Goal: Navigation & Orientation: Find specific page/section

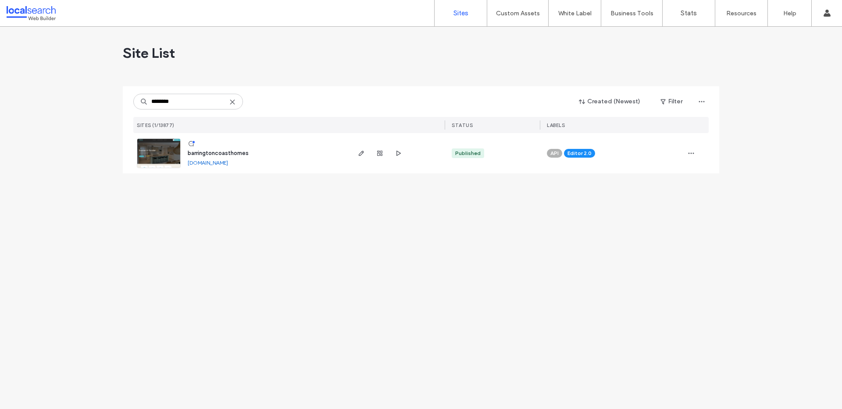
type input "********"
click at [201, 151] on span "barringtoncoasthomes" at bounding box center [218, 153] width 61 height 7
click at [217, 151] on span "barringtoncoasthomes" at bounding box center [218, 153] width 61 height 7
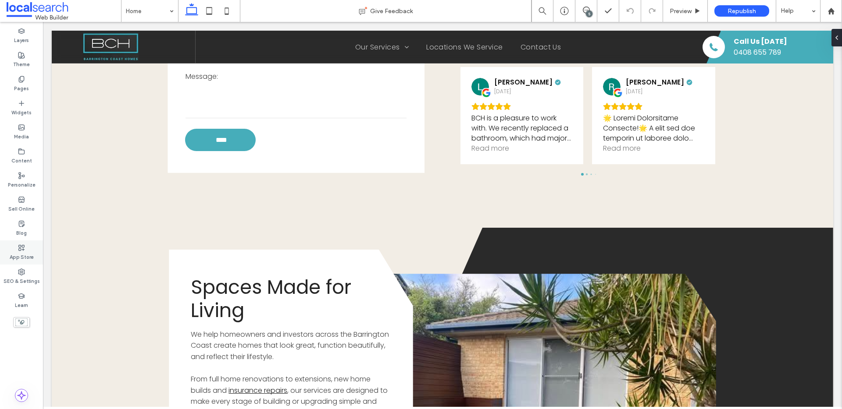
scroll to position [2216, 0]
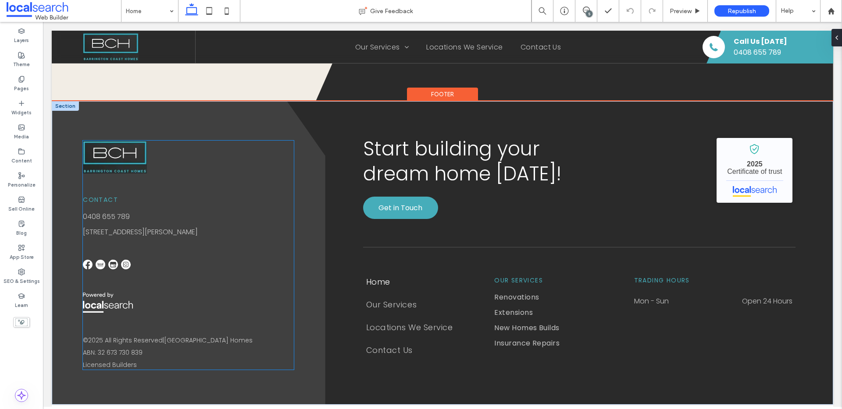
click at [126, 265] on img at bounding box center [126, 265] width 10 height 10
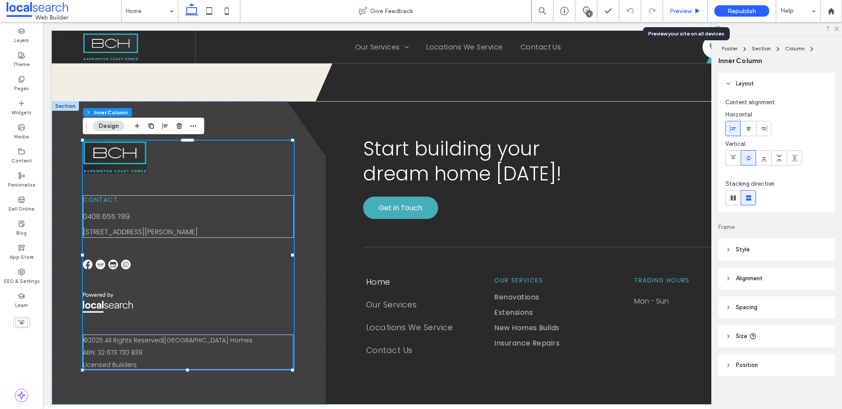
click at [691, 10] on div "Preview" at bounding box center [685, 10] width 44 height 7
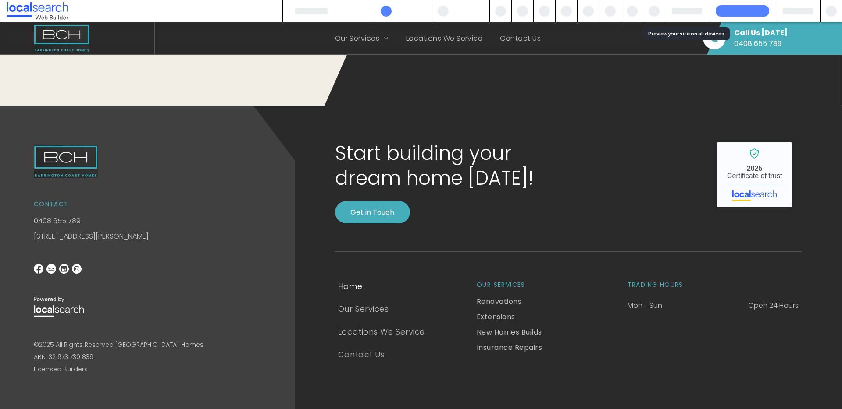
scroll to position [2171, 0]
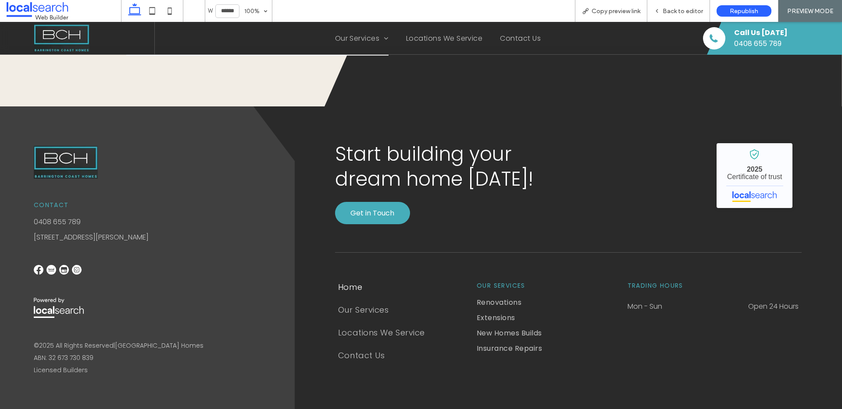
click at [79, 270] on img at bounding box center [77, 270] width 10 height 10
click at [76, 270] on img at bounding box center [77, 270] width 10 height 10
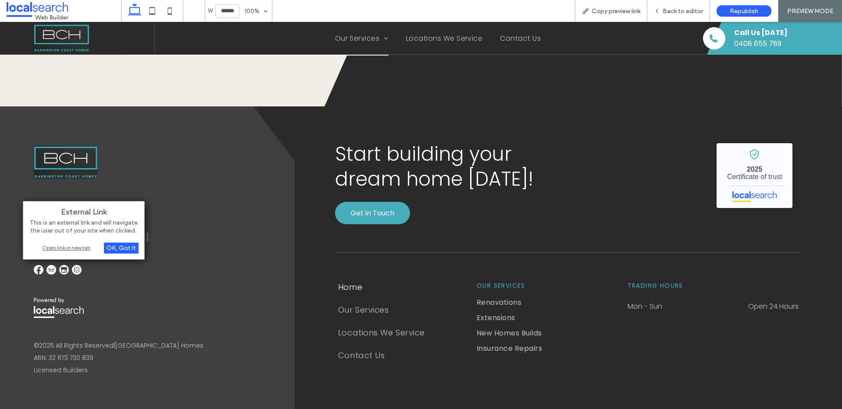
click at [70, 247] on div "Open link in new tab" at bounding box center [84, 247] width 110 height 9
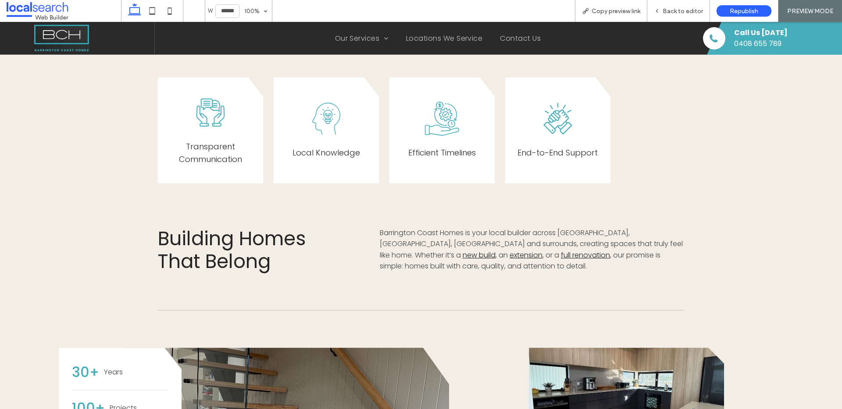
scroll to position [152, 0]
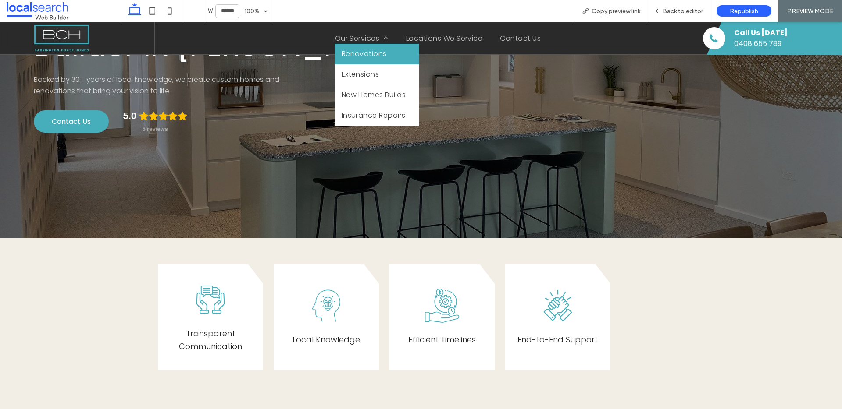
click at [356, 56] on span "Renovations" at bounding box center [363, 53] width 45 height 11
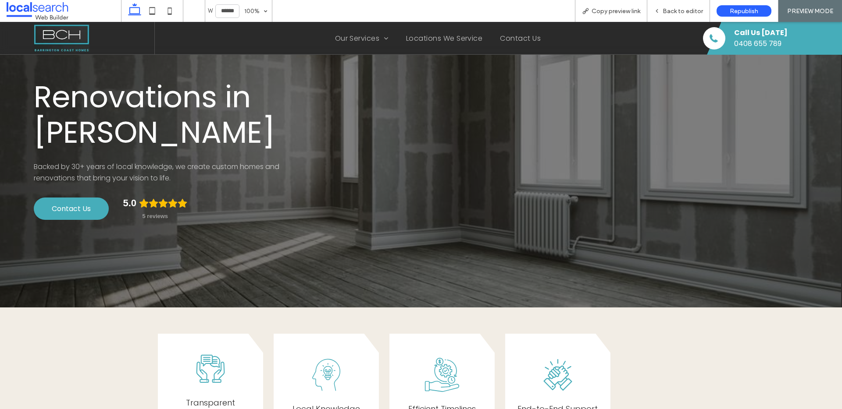
scroll to position [11, 0]
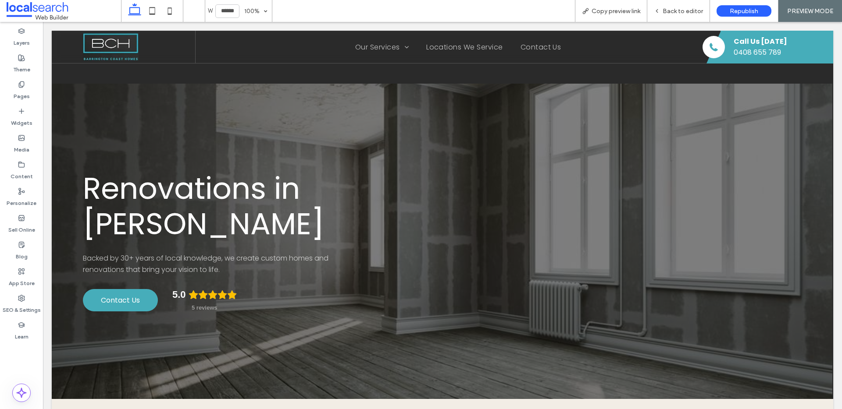
click at [450, 216] on div at bounding box center [421, 204] width 842 height 409
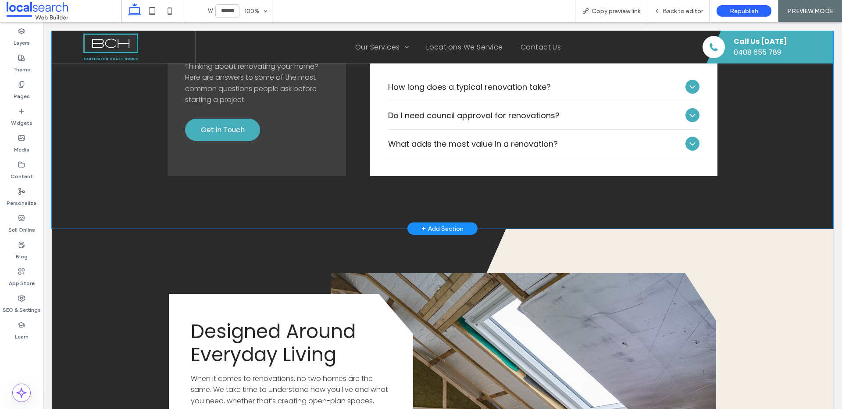
scroll to position [1064, 0]
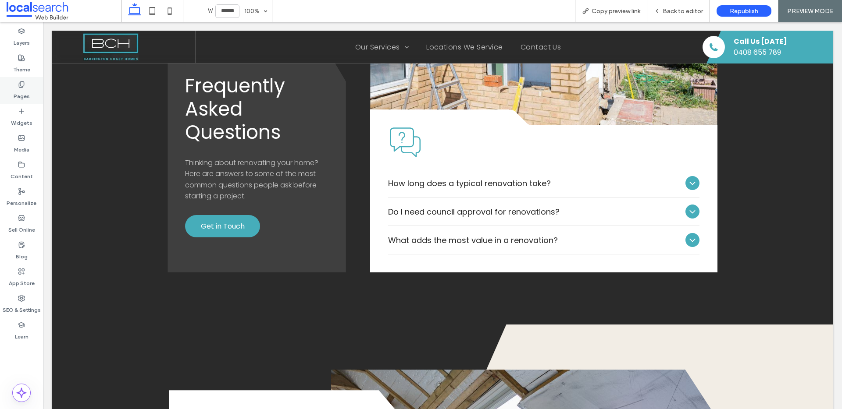
click at [11, 94] on div "Pages" at bounding box center [21, 90] width 43 height 27
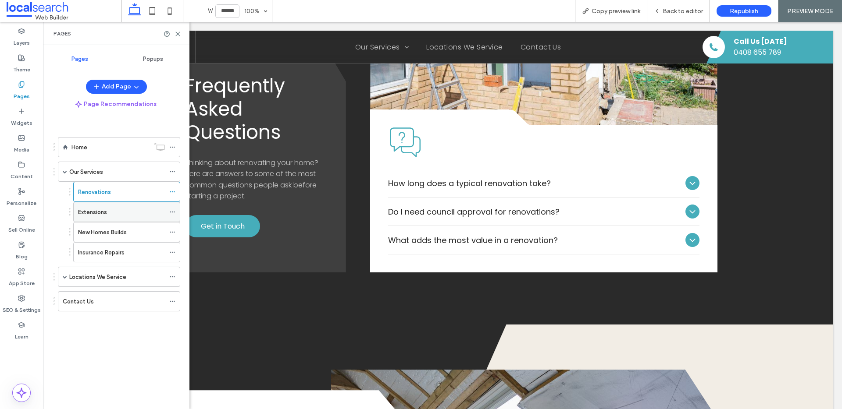
click at [118, 205] on div "Extensions" at bounding box center [121, 211] width 87 height 19
click at [175, 35] on icon at bounding box center [177, 34] width 7 height 7
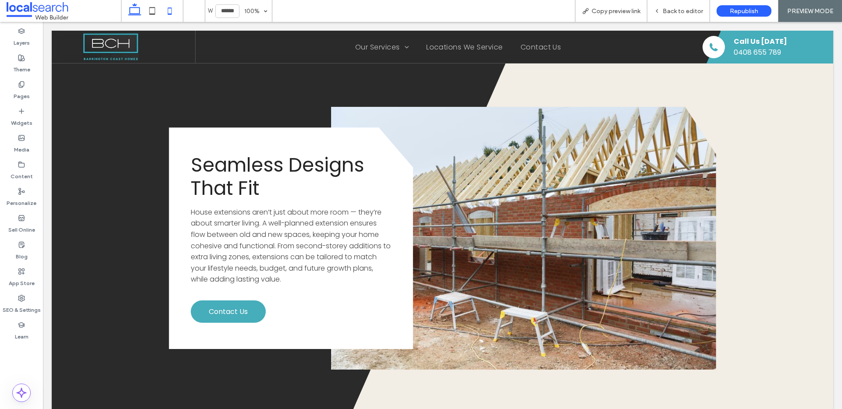
scroll to position [1326, 0]
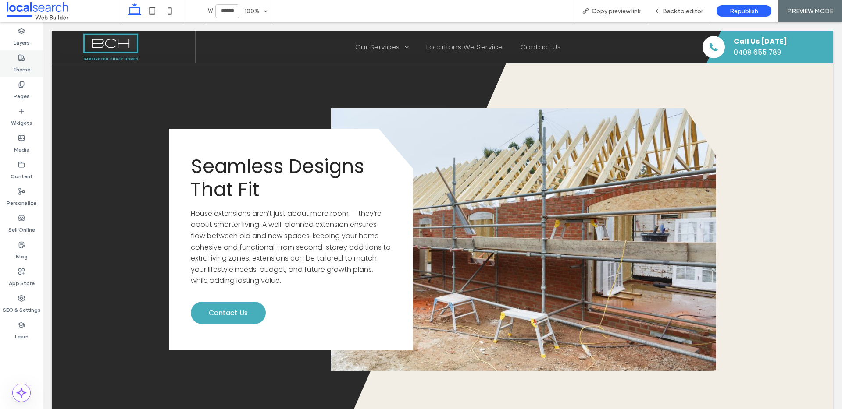
click at [25, 72] on label "Theme" at bounding box center [21, 67] width 17 height 12
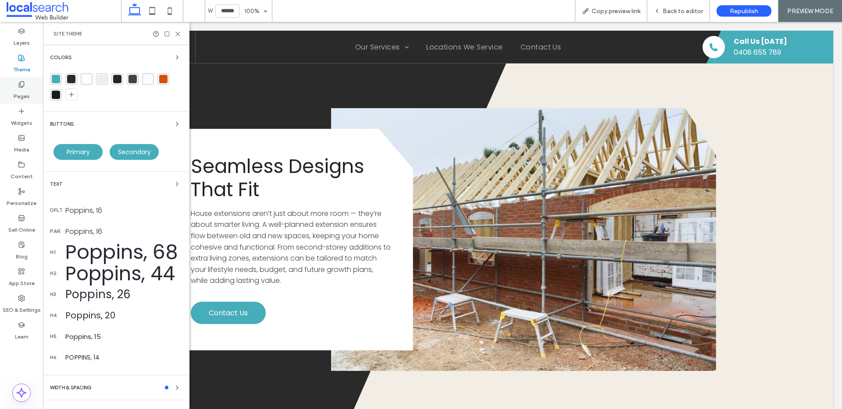
click at [24, 85] on icon at bounding box center [21, 84] width 7 height 7
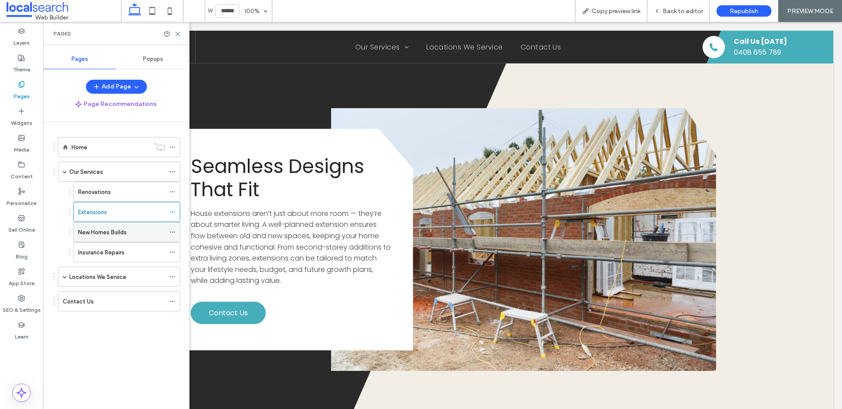
click at [116, 236] on label "New Homes Builds" at bounding box center [102, 232] width 49 height 15
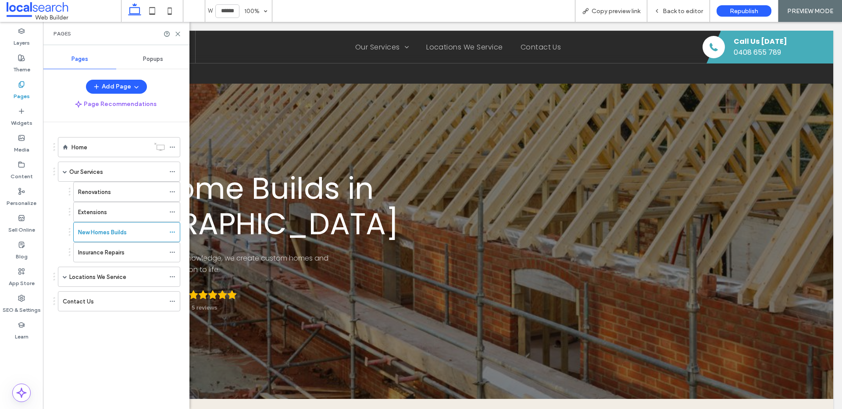
click at [174, 40] on div "Pages" at bounding box center [116, 33] width 146 height 23
click at [176, 38] on div "Pages" at bounding box center [116, 33] width 146 height 23
click at [181, 36] on div "Pages" at bounding box center [116, 33] width 146 height 23
click at [178, 36] on icon at bounding box center [177, 34] width 7 height 7
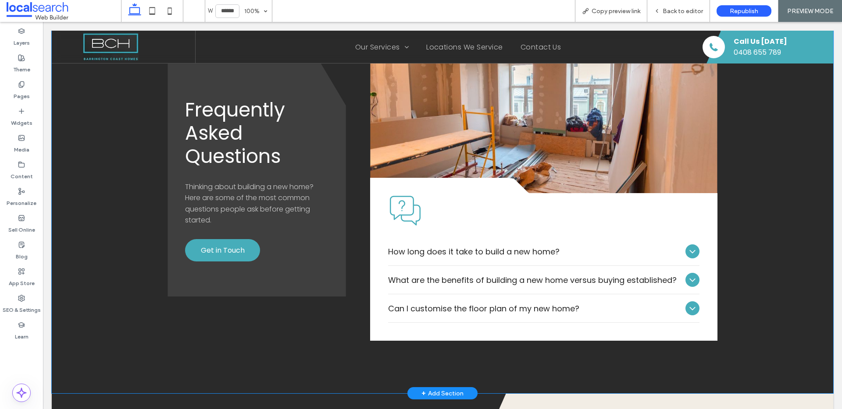
scroll to position [925, 0]
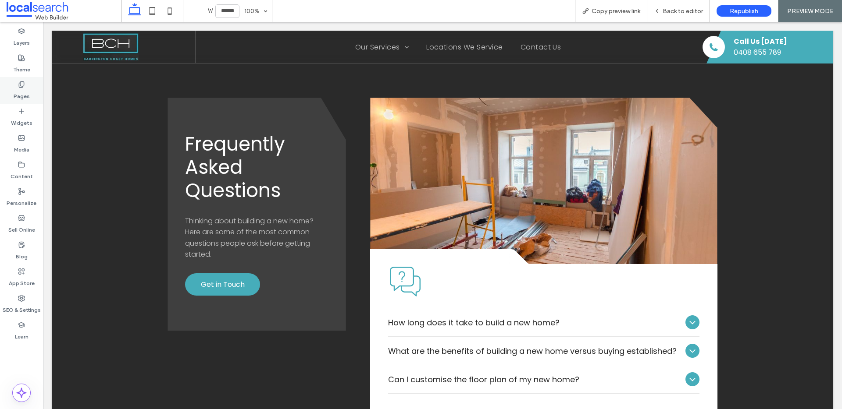
click at [21, 82] on icon at bounding box center [21, 84] width 7 height 7
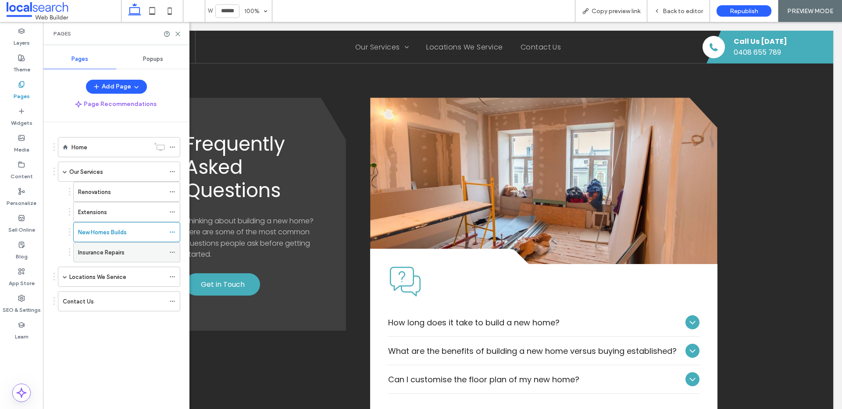
click at [123, 257] on div "Insurance Repairs" at bounding box center [121, 252] width 87 height 19
click at [178, 31] on div "Pages" at bounding box center [115, 33] width 125 height 7
click at [178, 31] on icon at bounding box center [177, 34] width 7 height 7
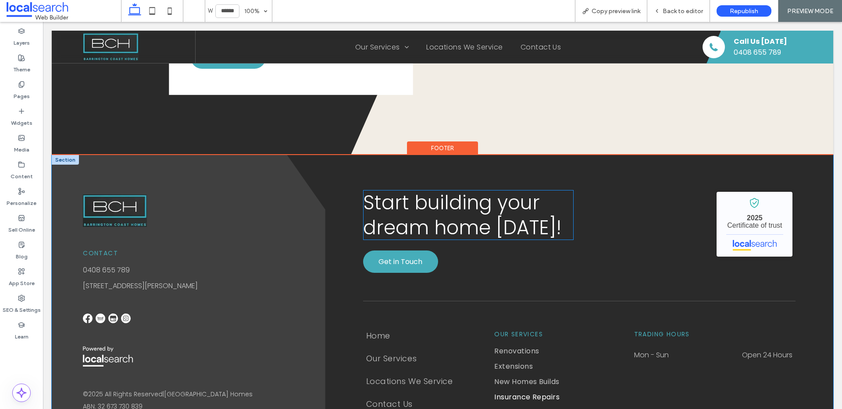
scroll to position [1644, 0]
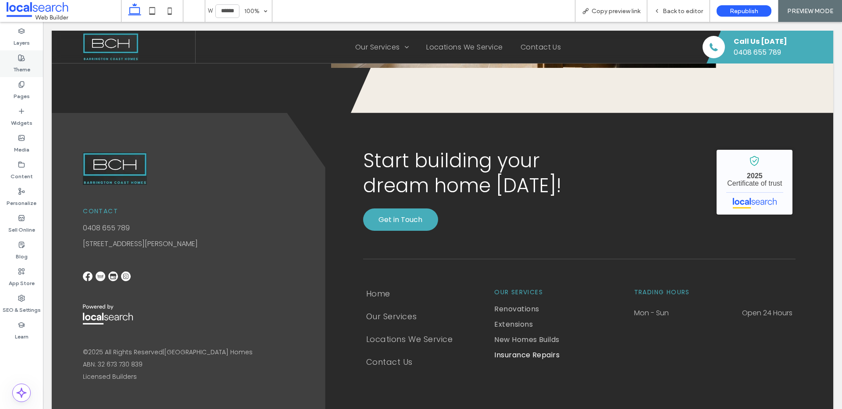
click at [17, 58] on div "Theme" at bounding box center [21, 63] width 43 height 27
